Goal: Browse casually

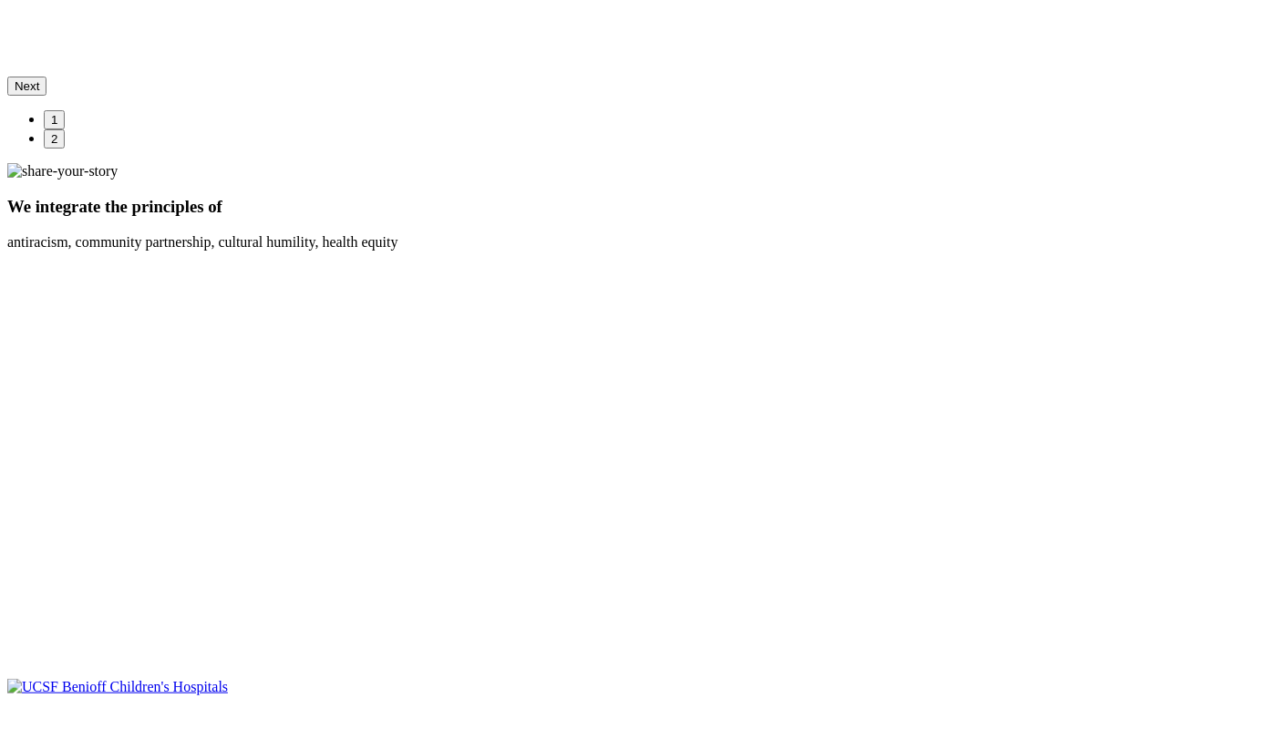
scroll to position [1331, 0]
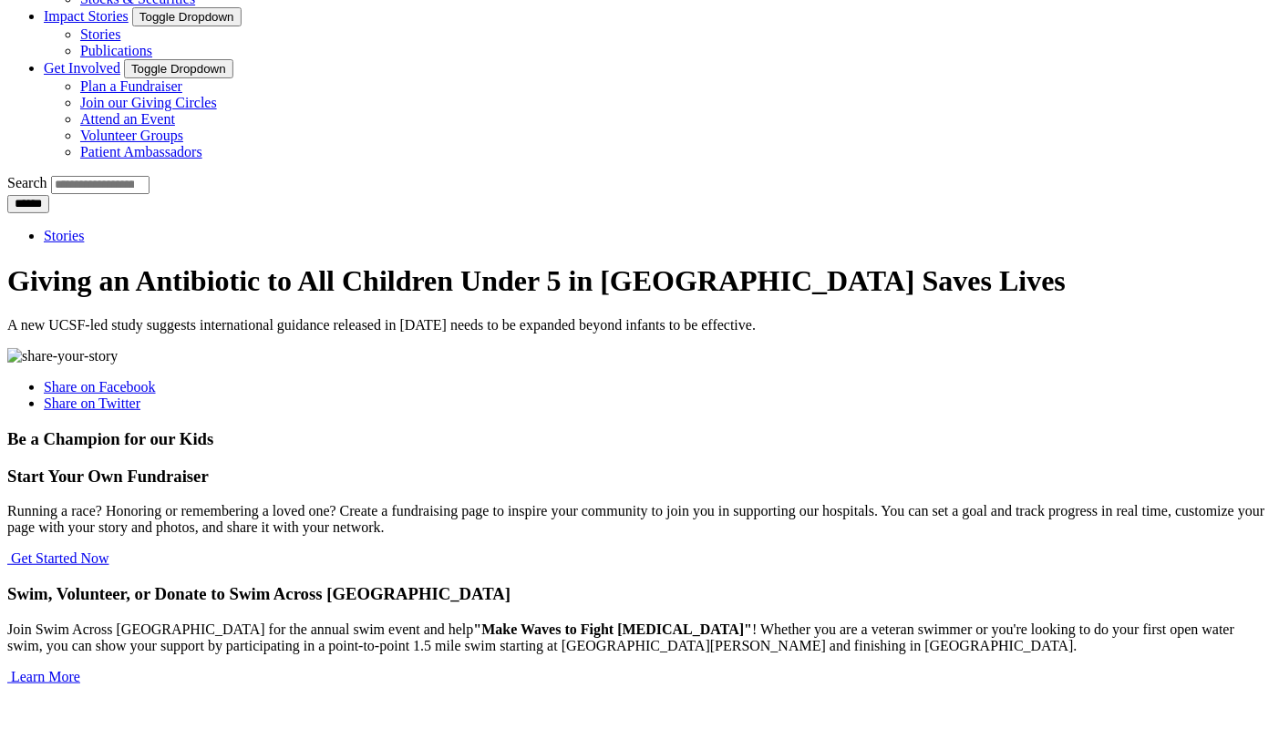
scroll to position [1016, 0]
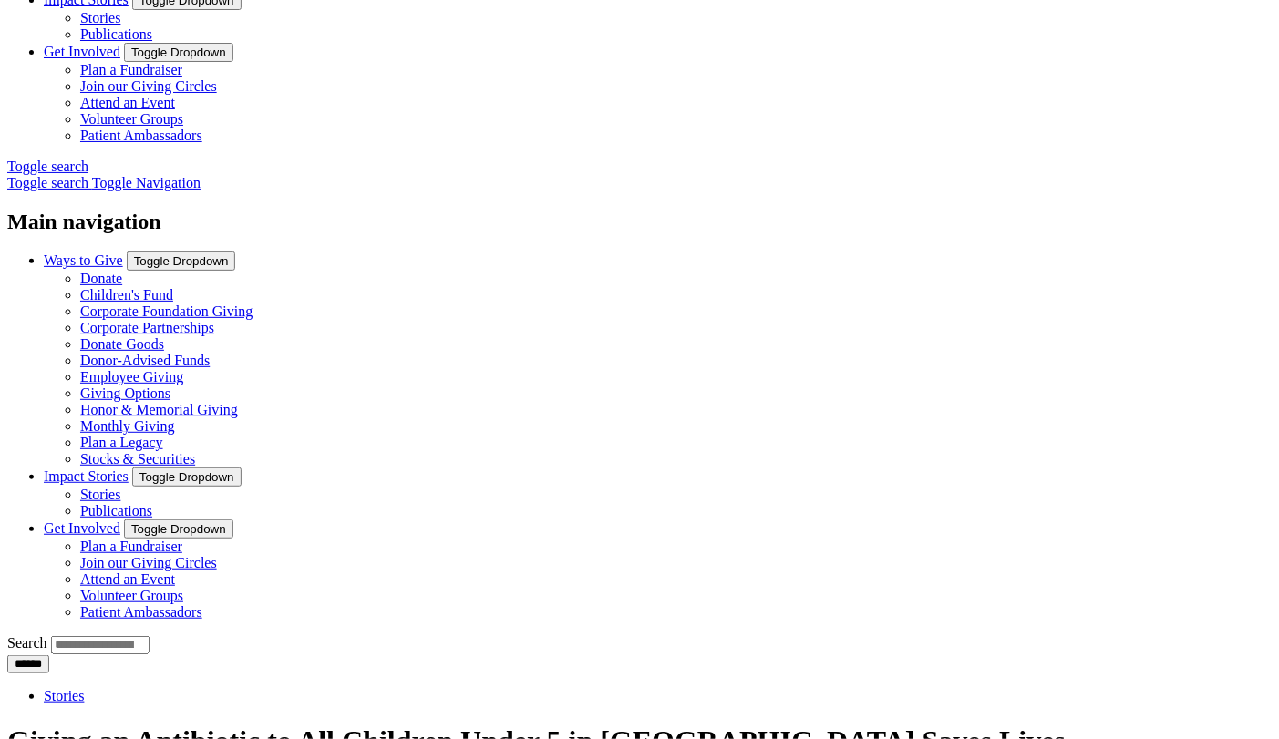
scroll to position [279, 0]
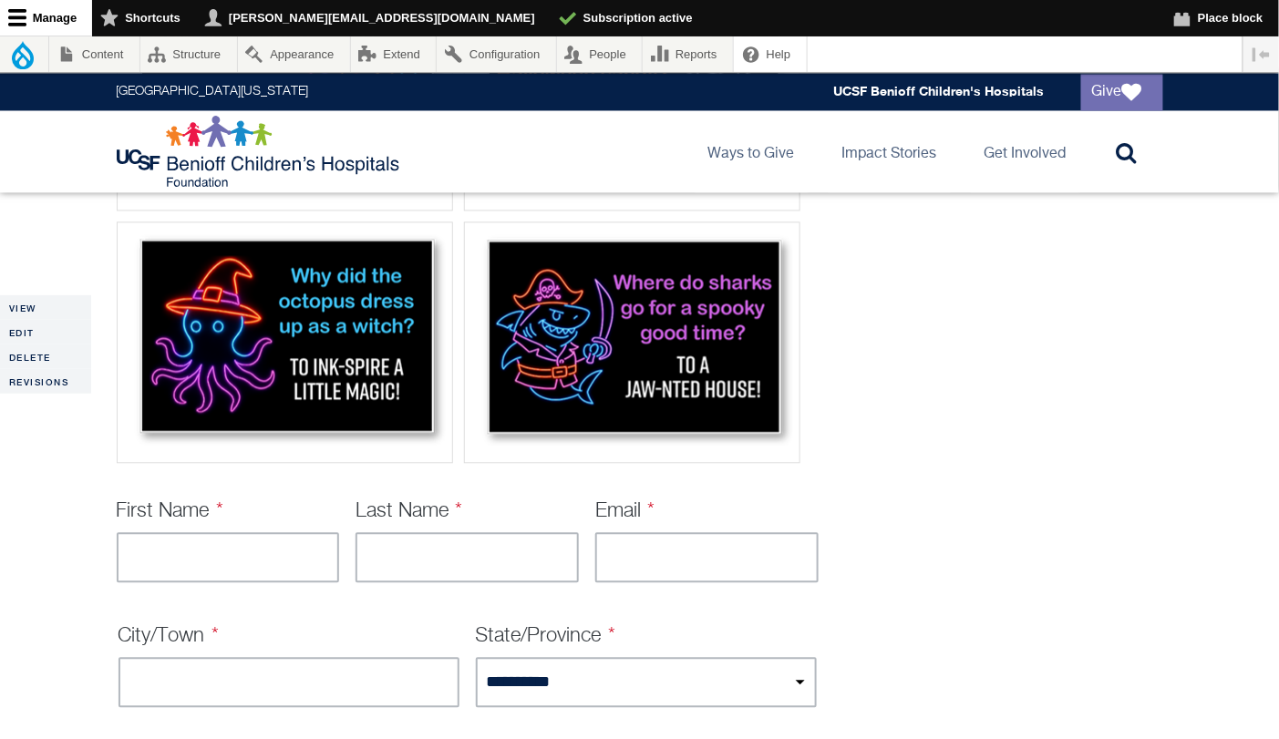
scroll to position [254, 0]
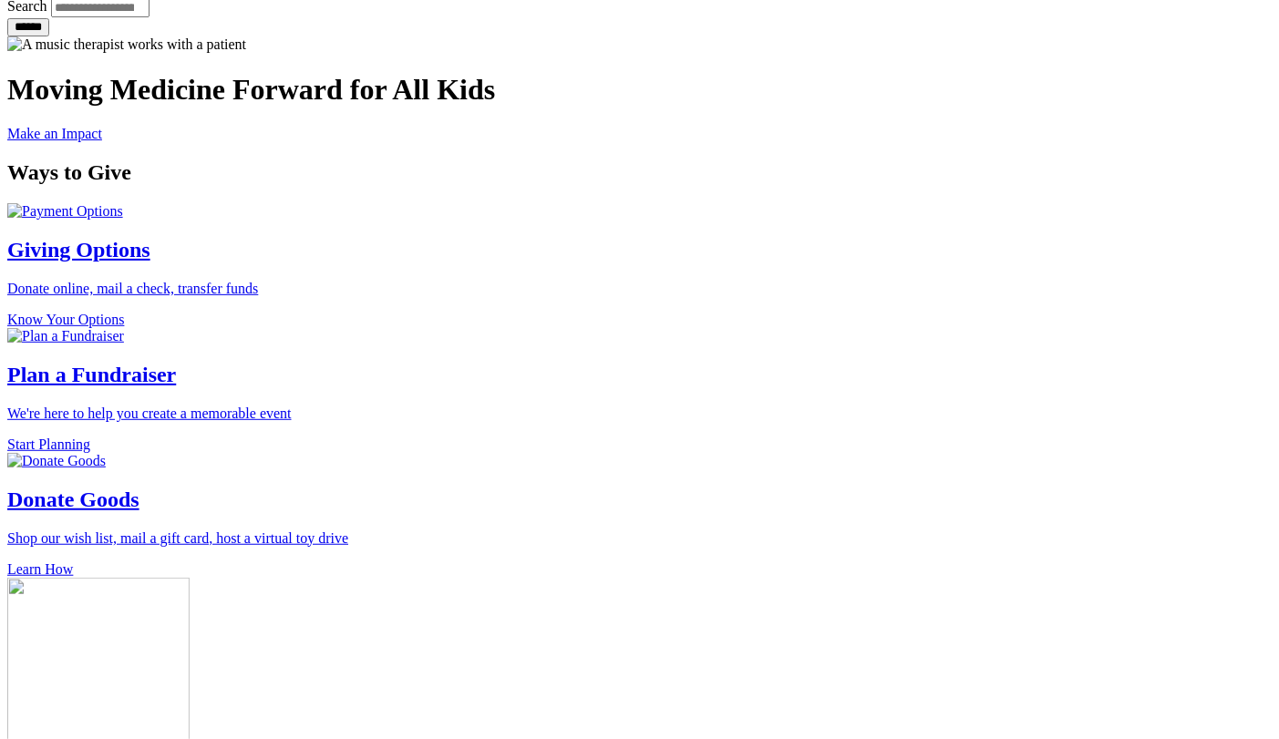
scroll to position [1538, 0]
